Goal: Task Accomplishment & Management: Manage account settings

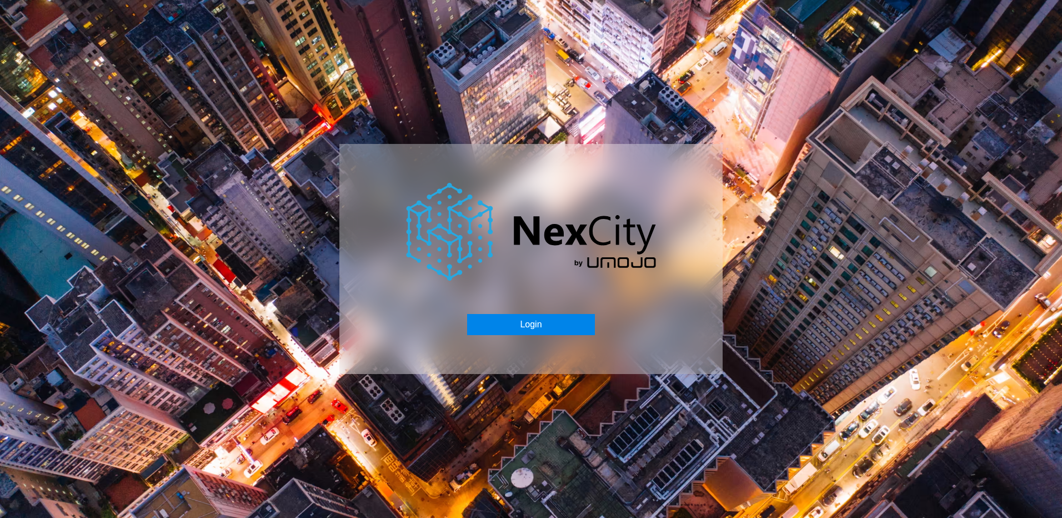
click at [532, 325] on button "Login" at bounding box center [530, 324] width 127 height 21
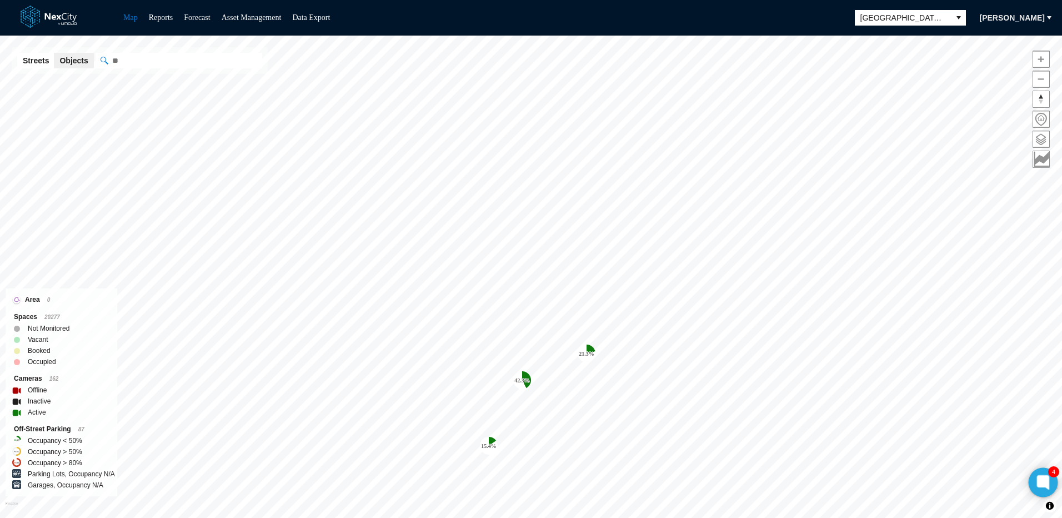
click at [1042, 483] on icon at bounding box center [1043, 482] width 8 height 5
click at [1040, 134] on span at bounding box center [1042, 139] width 16 height 16
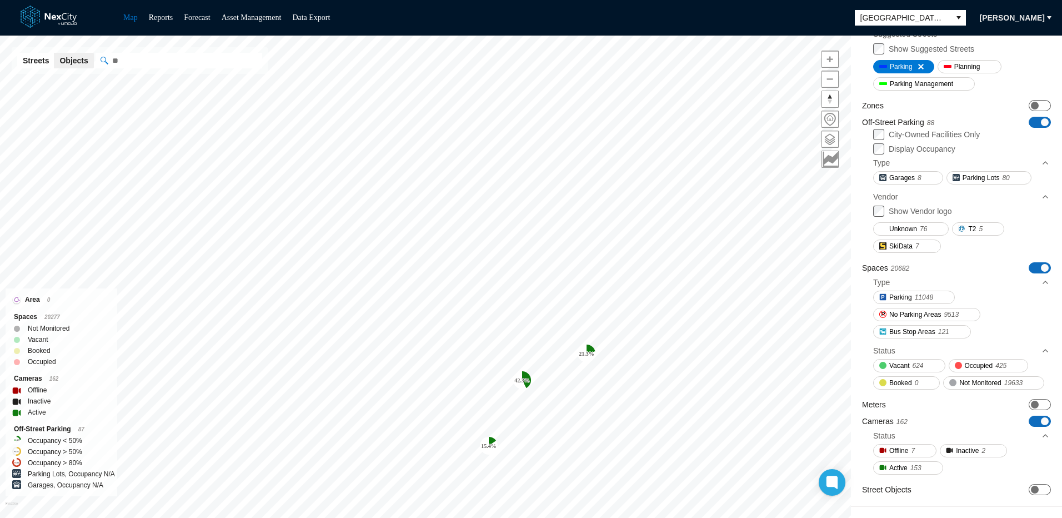
scroll to position [157, 0]
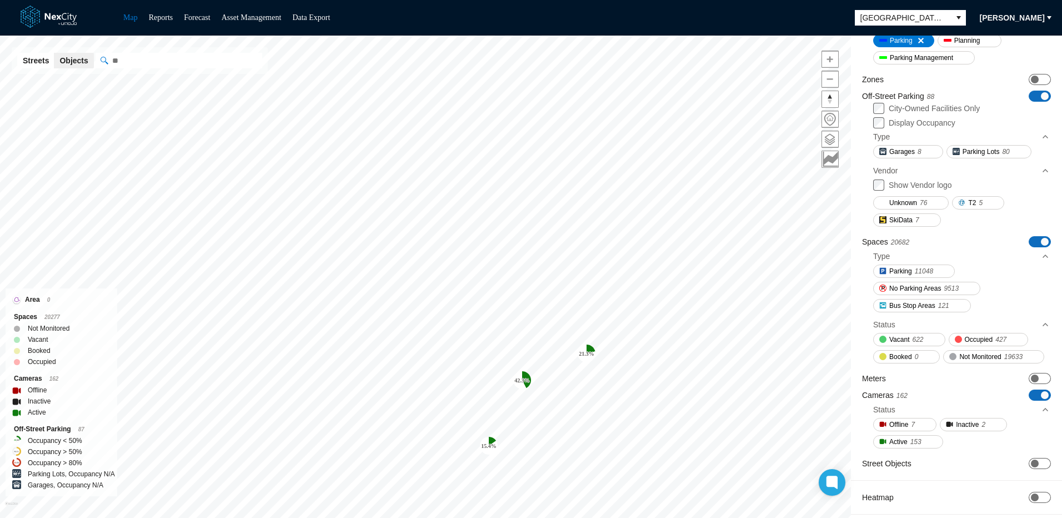
click at [1048, 16] on span "button" at bounding box center [1049, 17] width 9 height 9
click at [801, 14] on div "Map Reports Forecast Asset Management Data Export [GEOGRAPHIC_DATA][PERSON_NAME]" at bounding box center [531, 18] width 1062 height 36
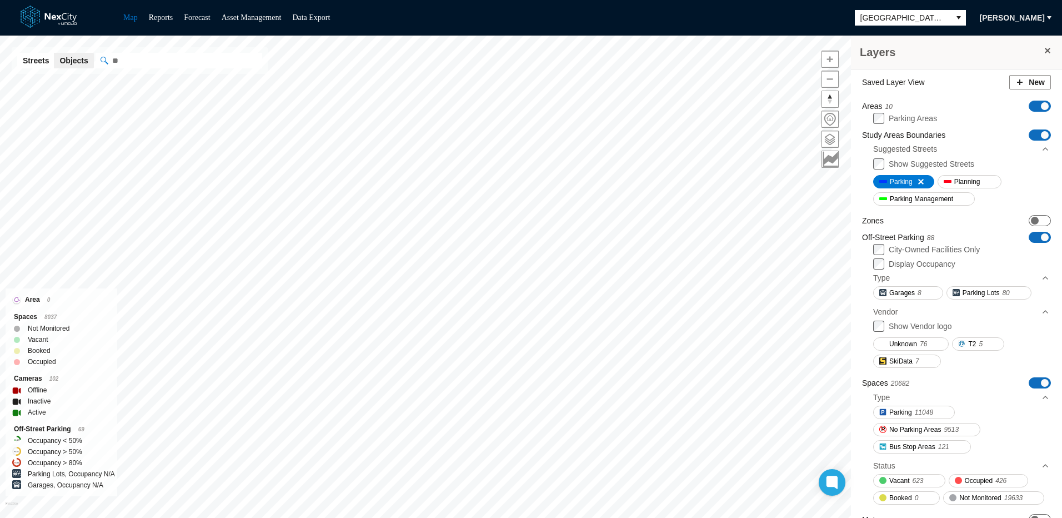
click at [1044, 51] on span at bounding box center [1048, 50] width 9 height 9
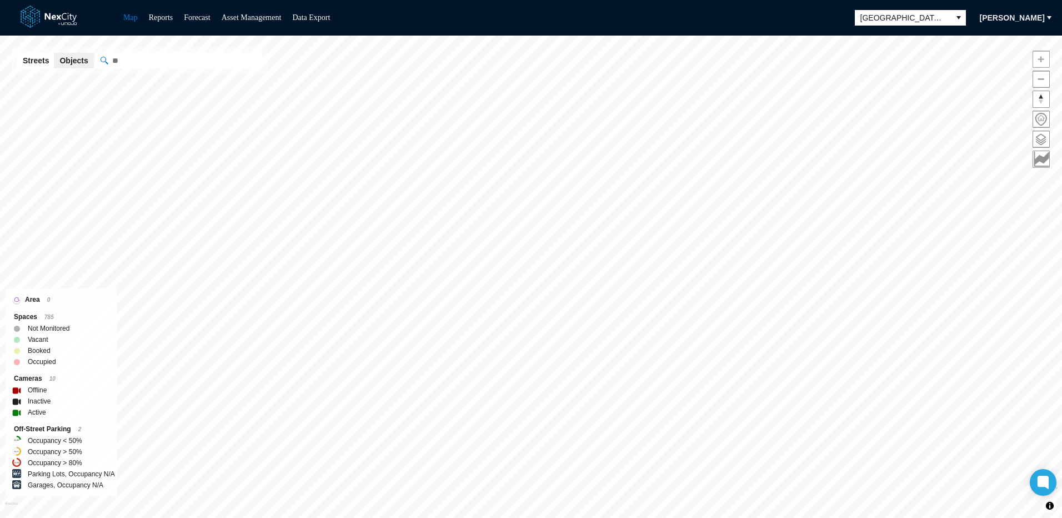
click at [1040, 57] on span "Zoom in" at bounding box center [1042, 59] width 16 height 16
click at [1042, 79] on span "Zoom out" at bounding box center [1042, 79] width 16 height 16
click at [1042, 137] on span at bounding box center [1042, 139] width 16 height 16
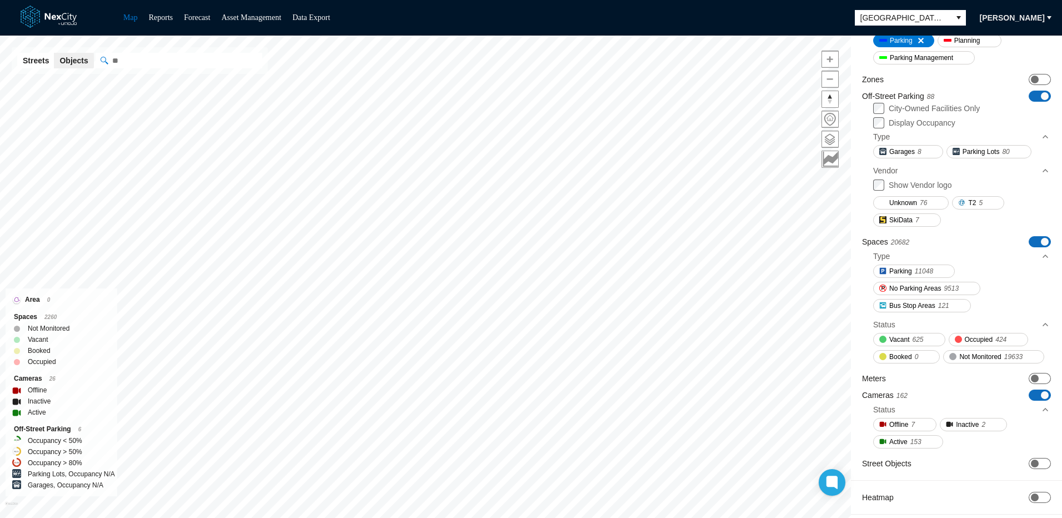
scroll to position [157, 0]
click at [1033, 465] on span "ON OFF" at bounding box center [1040, 463] width 22 height 11
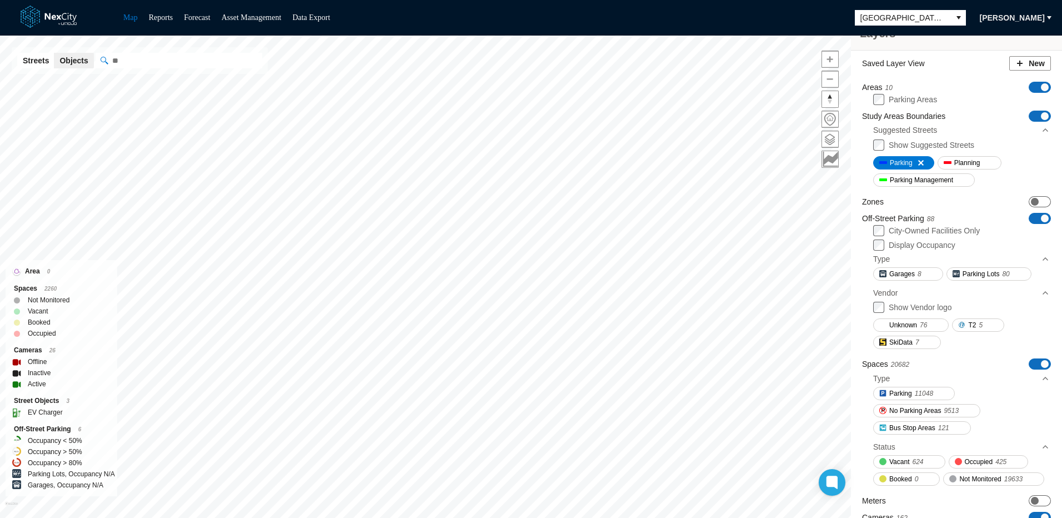
scroll to position [0, 0]
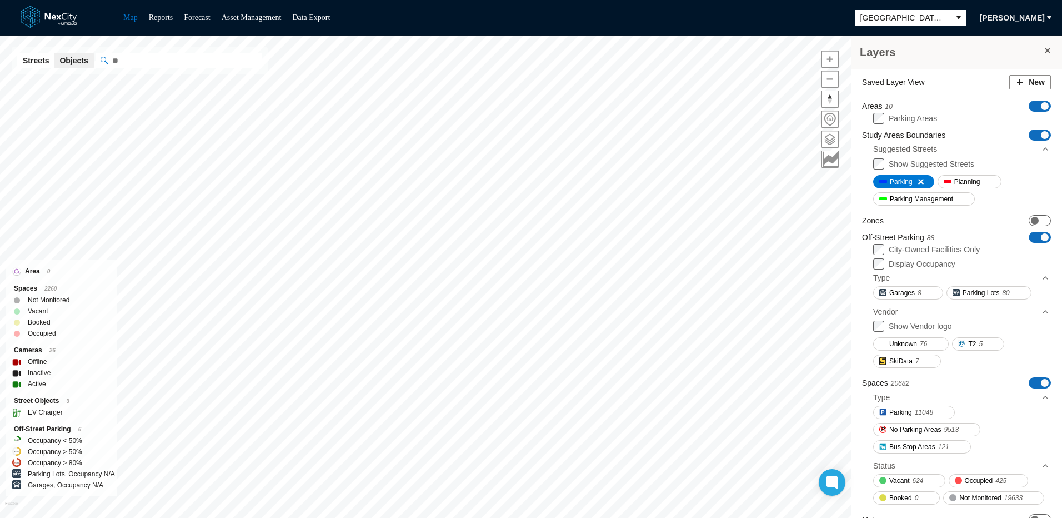
click at [1044, 48] on span at bounding box center [1048, 50] width 9 height 9
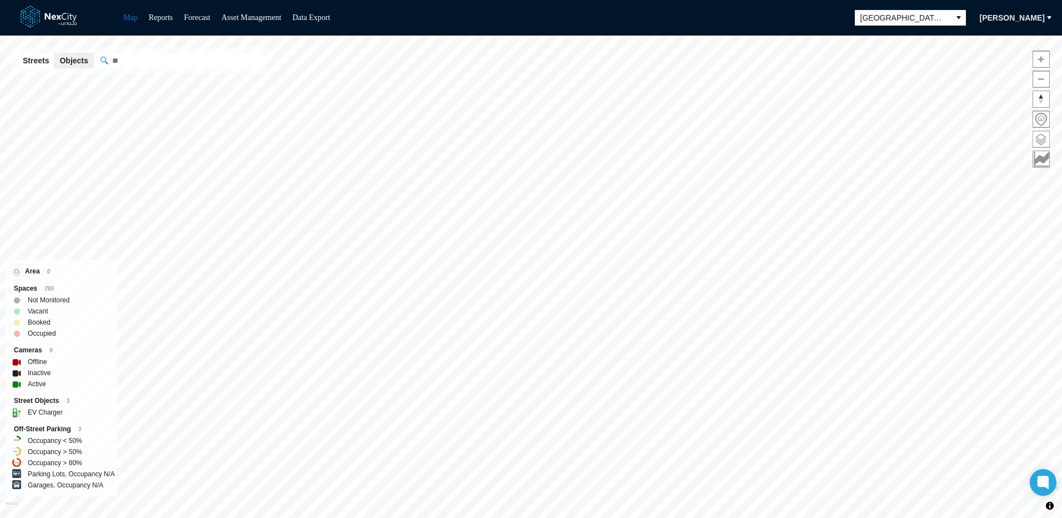
click at [1042, 138] on span at bounding box center [1042, 139] width 16 height 16
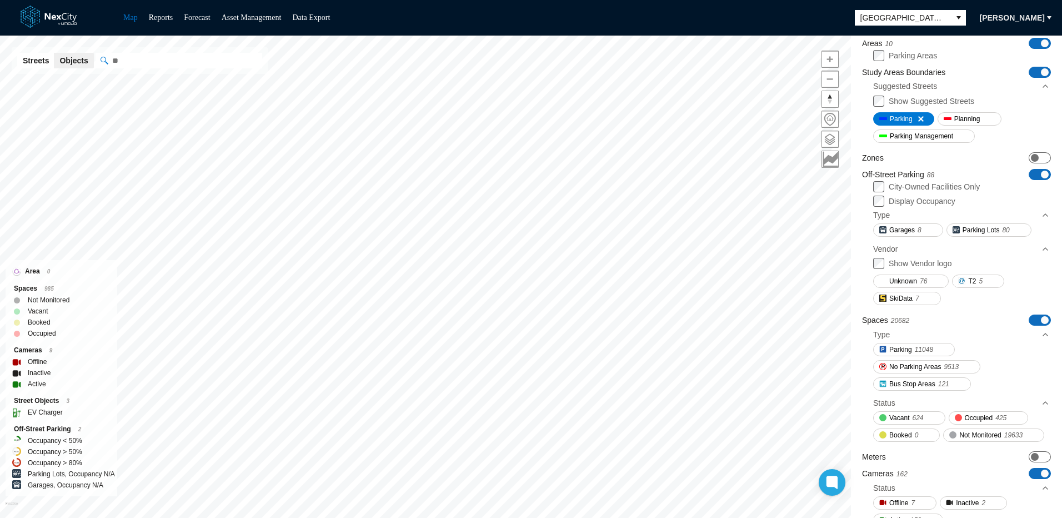
scroll to position [111, 0]
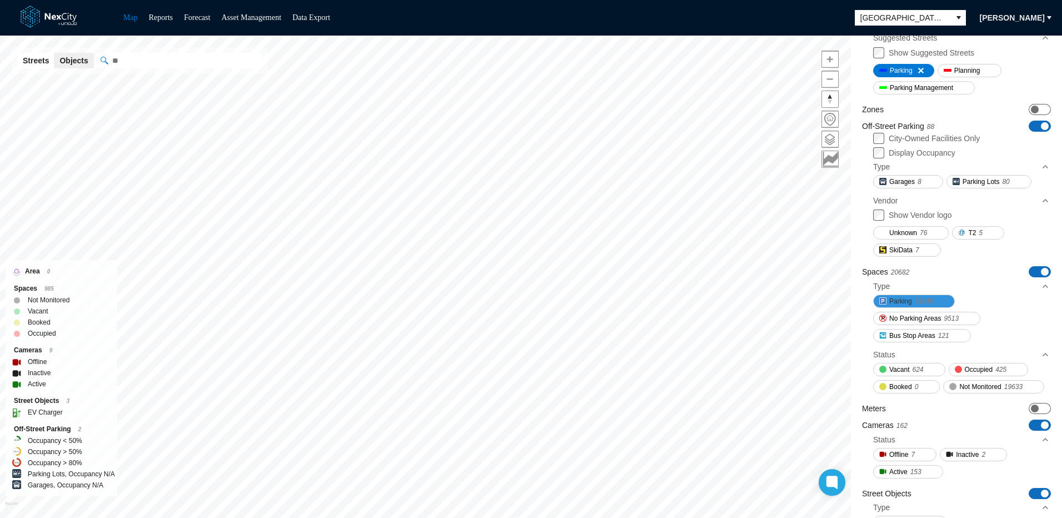
click at [929, 301] on span "11048" at bounding box center [924, 301] width 18 height 11
click at [932, 316] on span "No Parking Areas" at bounding box center [916, 318] width 52 height 11
click at [936, 335] on button "Bus Stop Areas 121" at bounding box center [923, 335] width 98 height 13
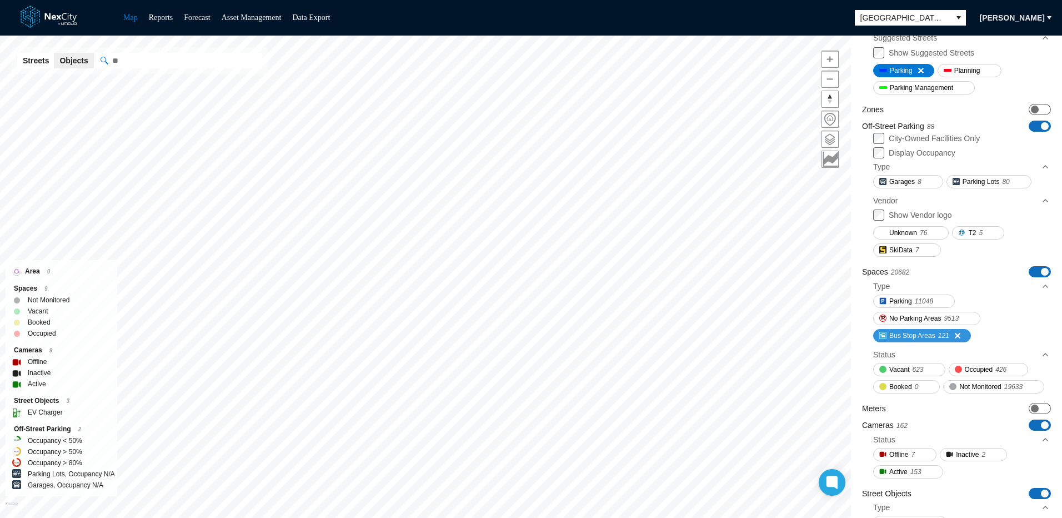
click at [936, 335] on button "Bus Stop Areas 121" at bounding box center [923, 335] width 98 height 13
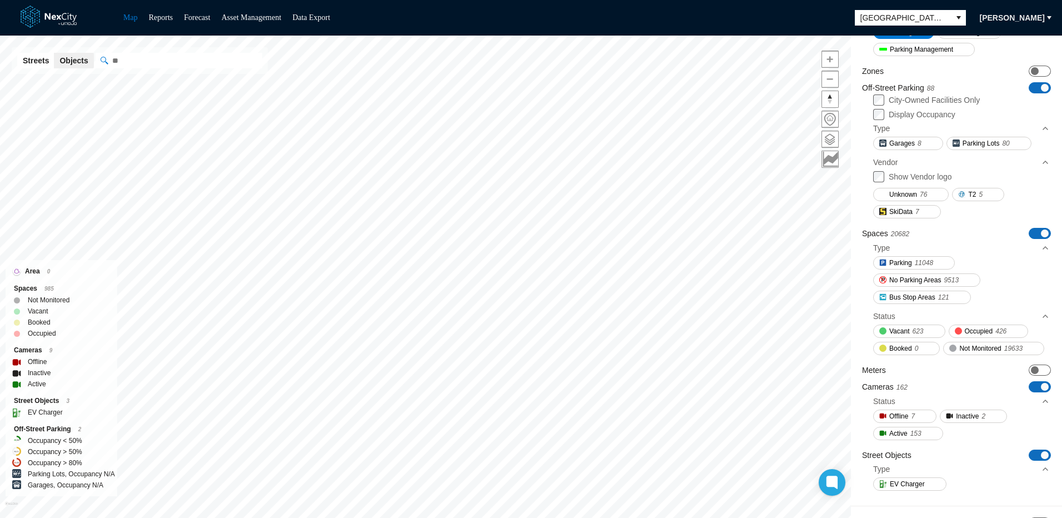
scroll to position [139, 0]
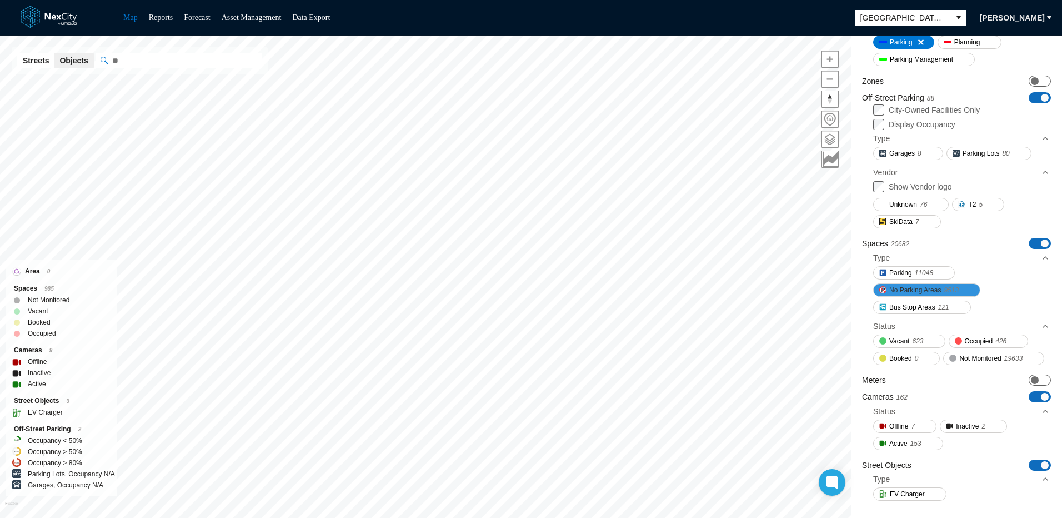
click at [934, 289] on span "No Parking Areas" at bounding box center [916, 290] width 52 height 11
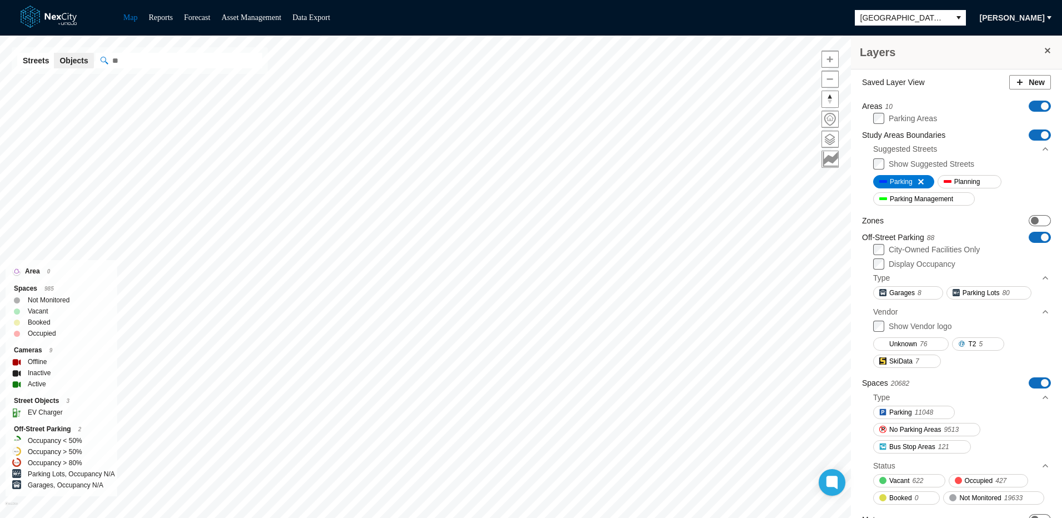
scroll to position [56, 0]
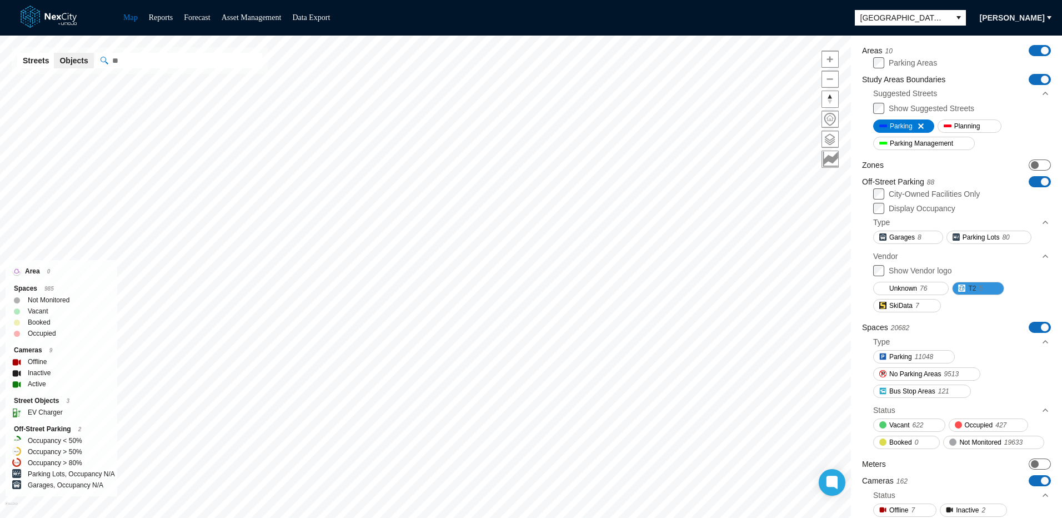
click at [978, 285] on button "T2 5" at bounding box center [978, 288] width 52 height 13
click at [978, 286] on button "T2 5" at bounding box center [978, 288] width 52 height 13
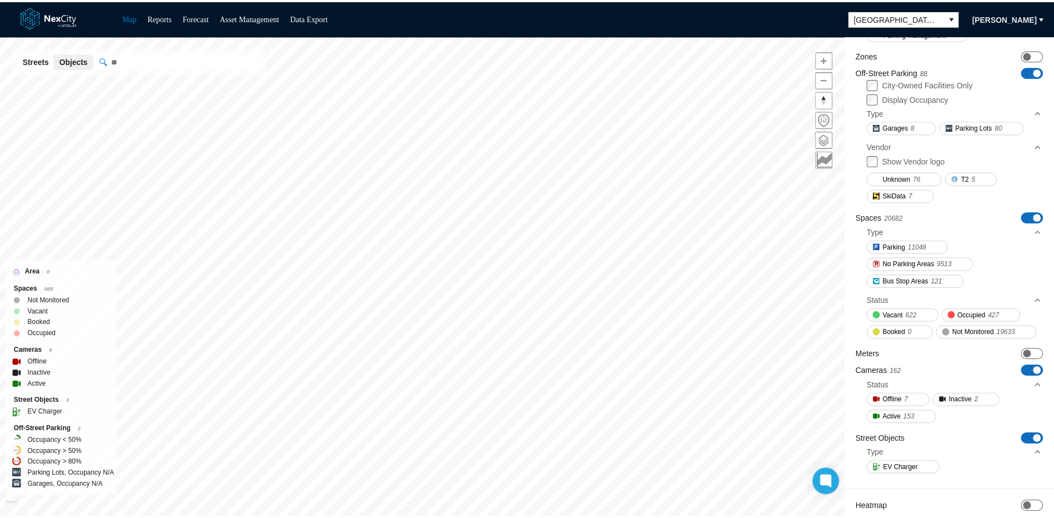
scroll to position [191, 0]
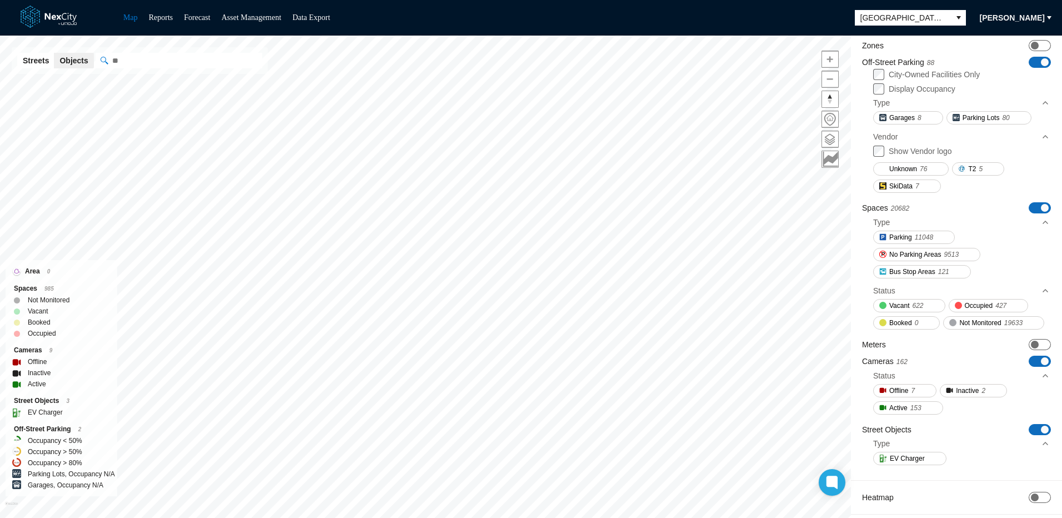
click at [1052, 17] on span "button" at bounding box center [1049, 17] width 9 height 9
click at [1019, 59] on span "Settings" at bounding box center [1022, 56] width 35 height 11
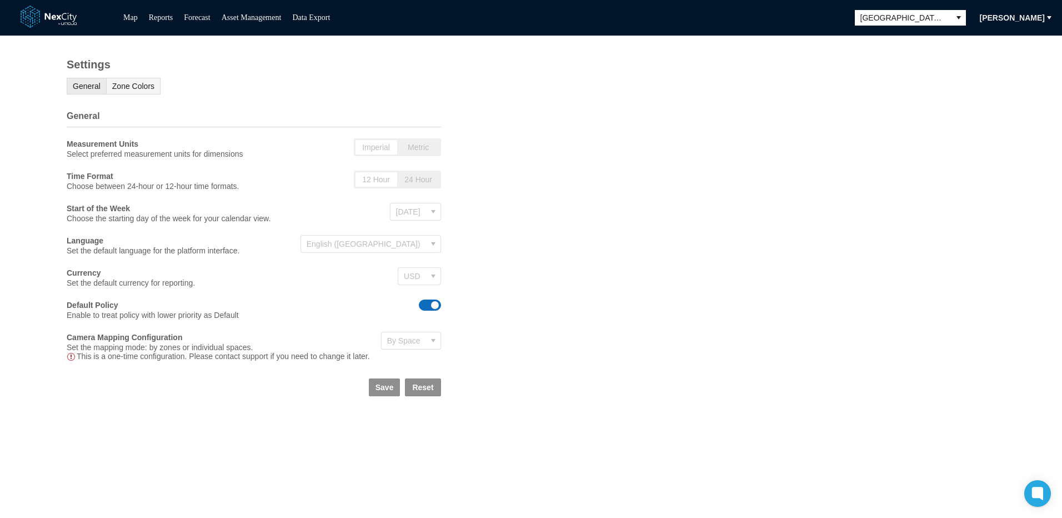
click at [124, 90] on span "Zone Colors" at bounding box center [133, 86] width 42 height 9
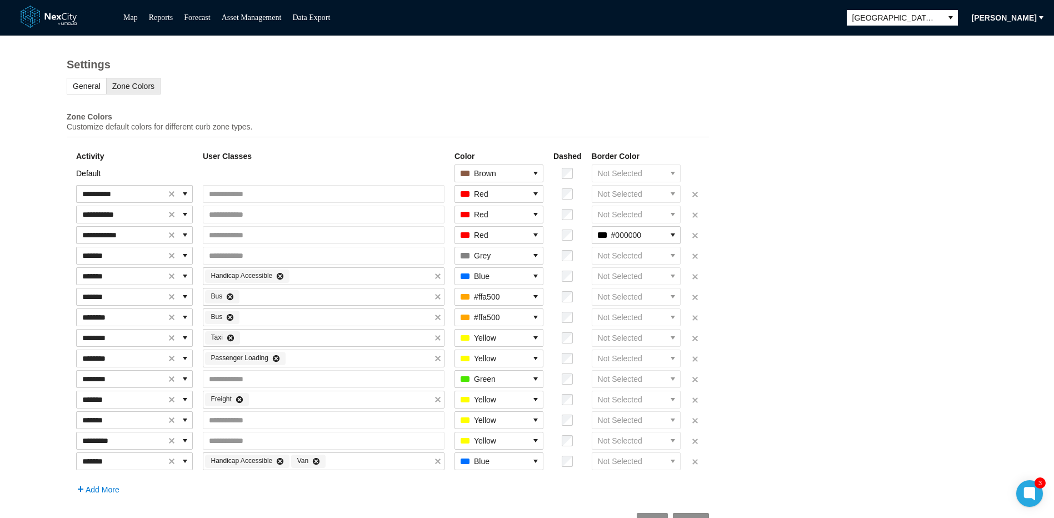
click at [1043, 18] on span "button" at bounding box center [1041, 17] width 9 height 9
click at [1010, 40] on span "Settings" at bounding box center [1010, 37] width 28 height 11
click at [79, 87] on span "General" at bounding box center [87, 86] width 28 height 9
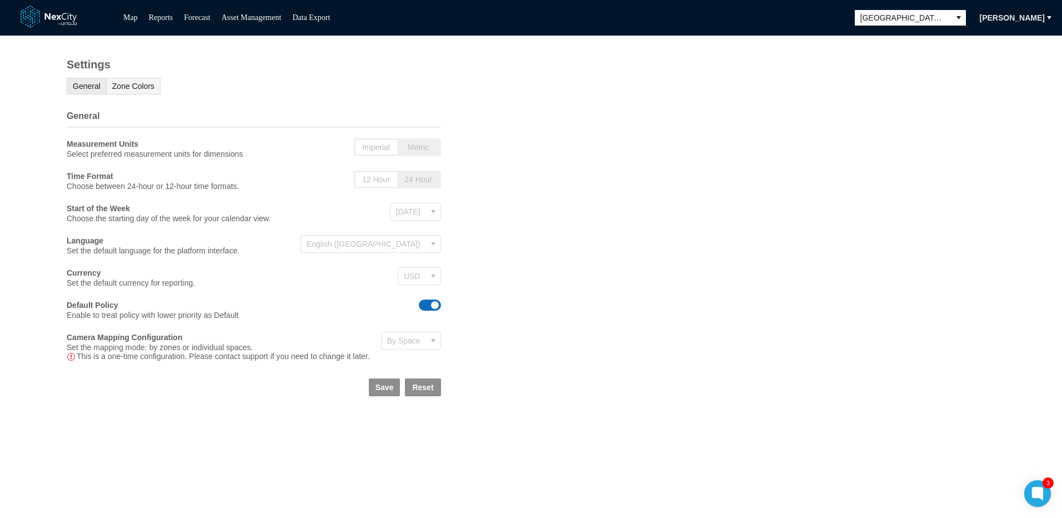
click at [153, 85] on button "Zone Colors" at bounding box center [133, 86] width 54 height 17
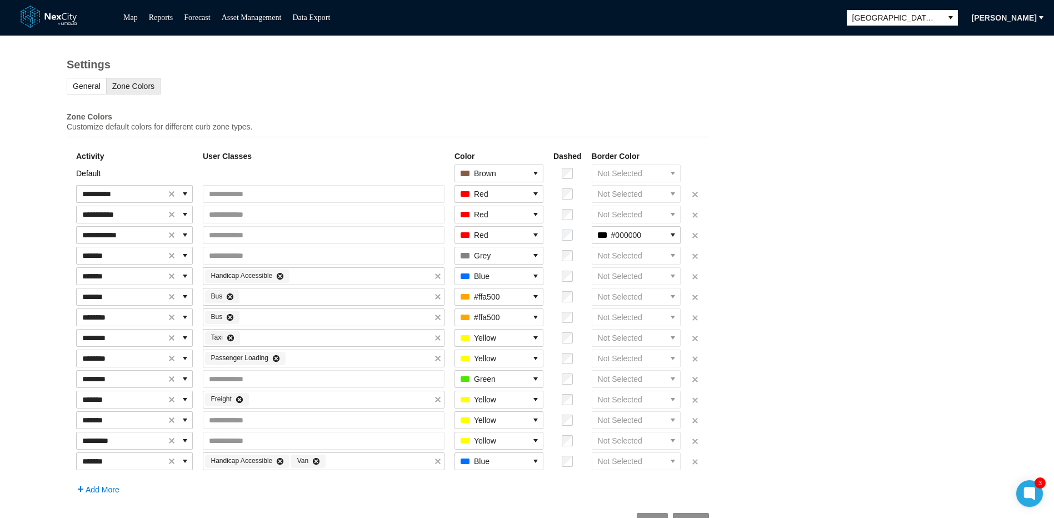
scroll to position [33, 0]
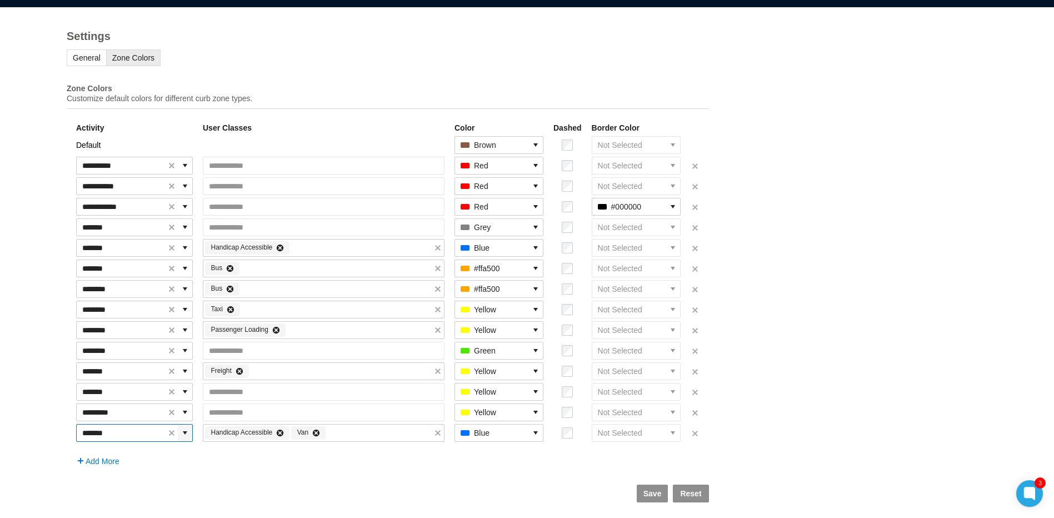
click at [189, 436] on icon "expand combobox" at bounding box center [185, 432] width 9 height 9
click at [181, 465] on td "Add More" at bounding box center [388, 455] width 625 height 22
click at [189, 163] on icon "expand combobox" at bounding box center [185, 165] width 9 height 9
click at [320, 69] on div "**********" at bounding box center [388, 262] width 776 height 511
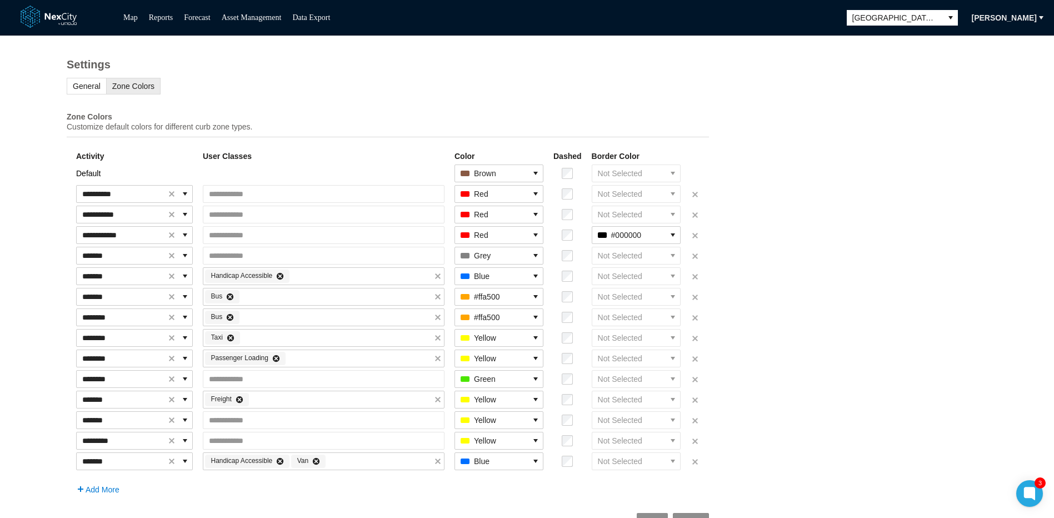
click at [59, 15] on link at bounding box center [56, 17] width 70 height 26
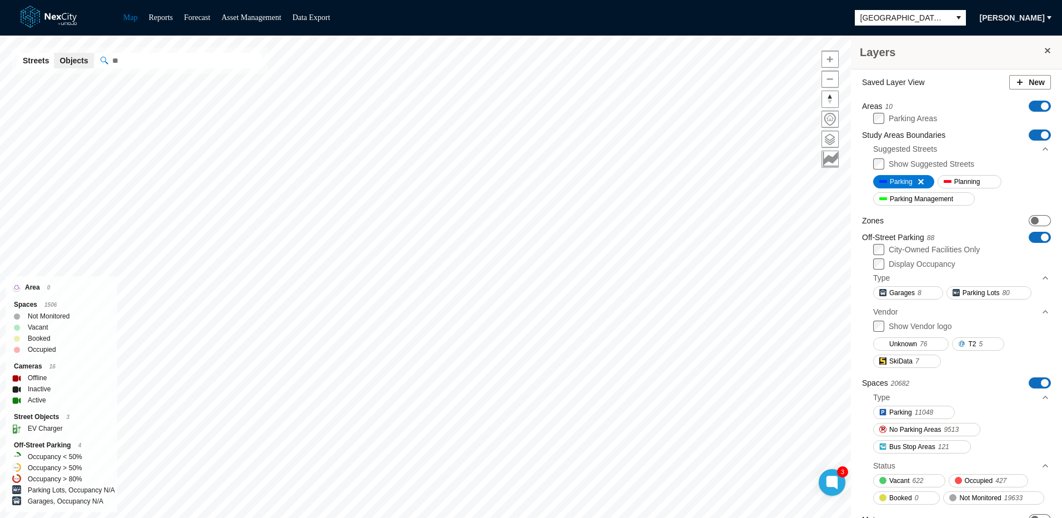
click at [1044, 49] on span at bounding box center [1048, 50] width 9 height 9
